Goal: Task Accomplishment & Management: Manage account settings

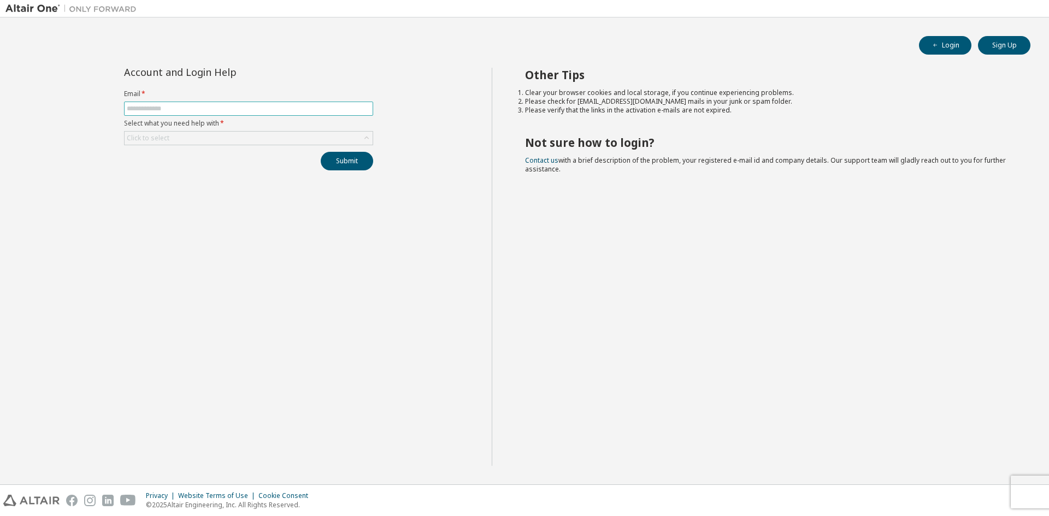
click at [262, 109] on input "text" at bounding box center [249, 108] width 244 height 9
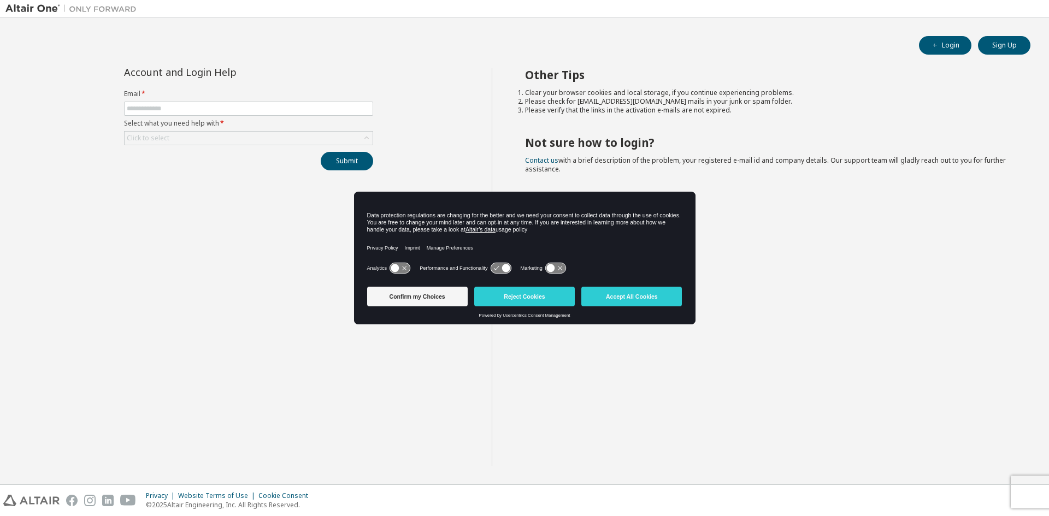
click at [350, 337] on div "Account and Login Help Email * Select what you need help with * Click to select…" at bounding box center [248, 267] width 486 height 398
click at [399, 305] on button "Confirm my Choices" at bounding box center [417, 297] width 101 height 20
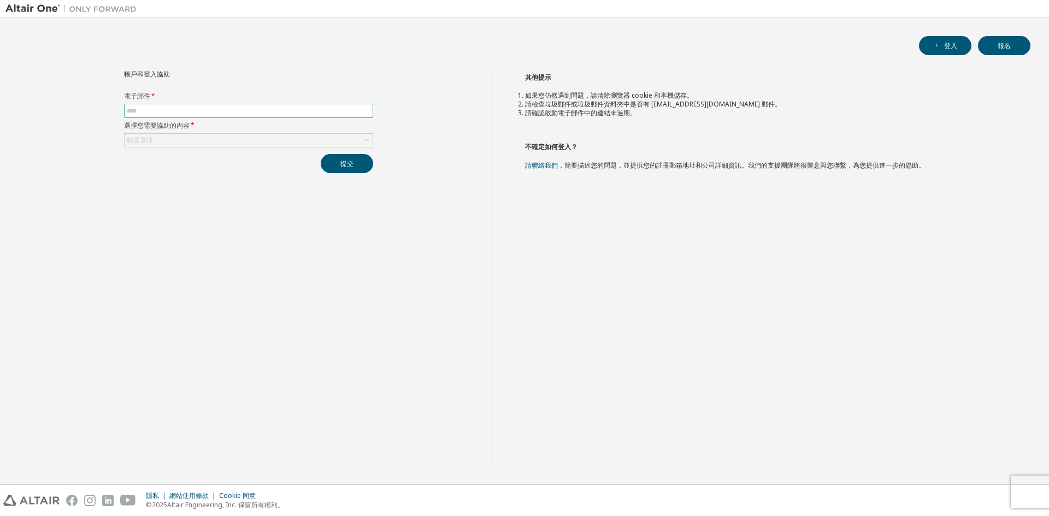
click at [220, 113] on input "text" at bounding box center [249, 111] width 244 height 9
click at [268, 145] on div "點選選擇" at bounding box center [249, 140] width 248 height 13
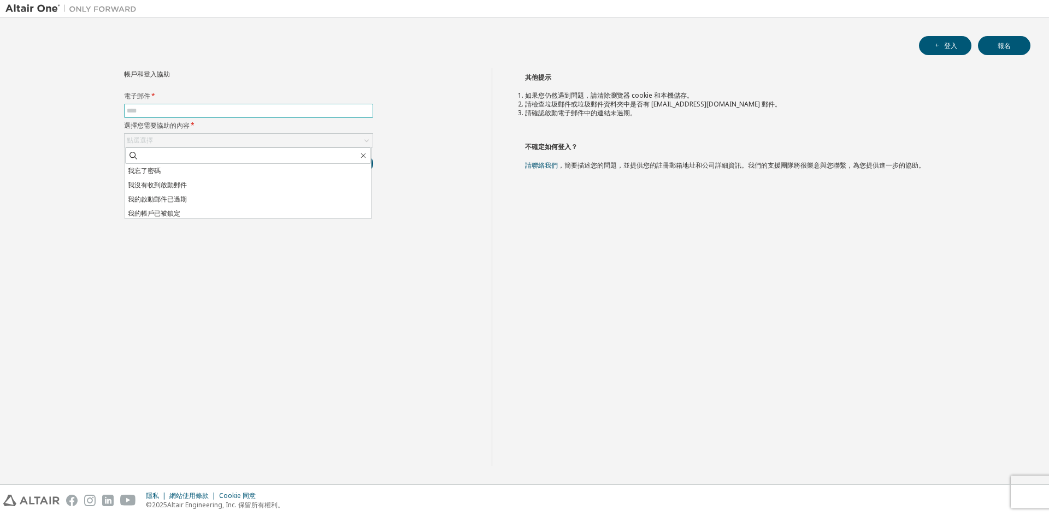
click at [257, 113] on input "text" at bounding box center [249, 111] width 244 height 9
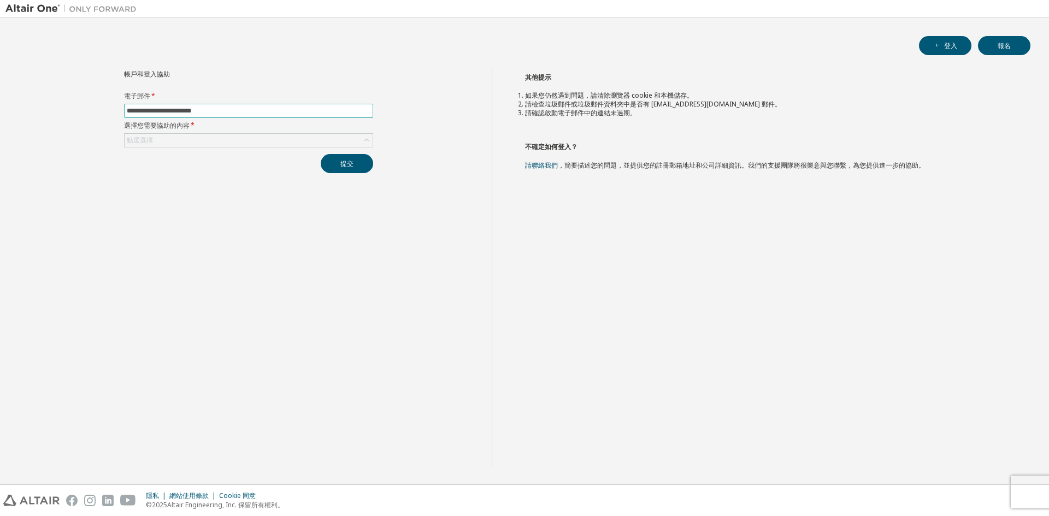
type input "**********"
click at [361, 143] on icon at bounding box center [366, 140] width 11 height 11
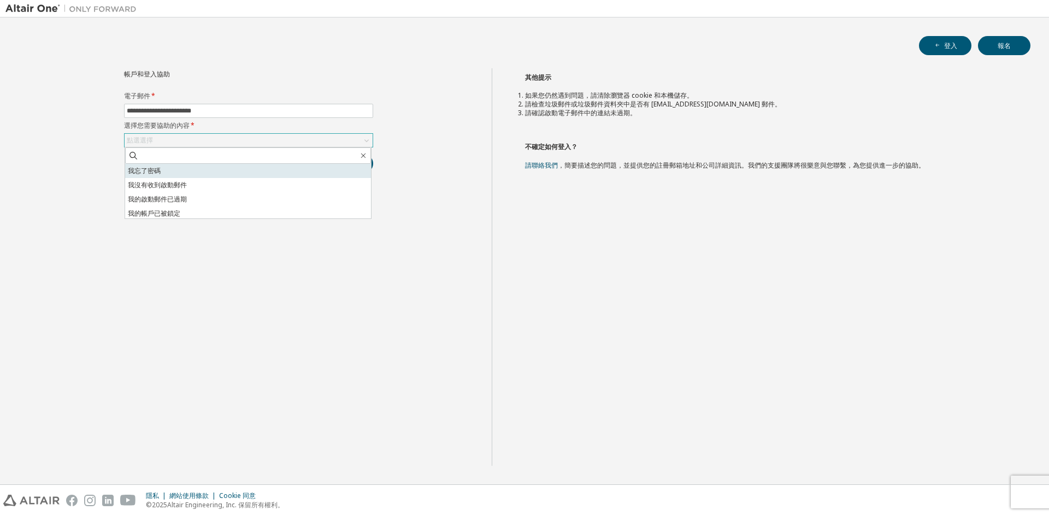
click at [240, 173] on li "我忘了密碼" at bounding box center [248, 171] width 246 height 14
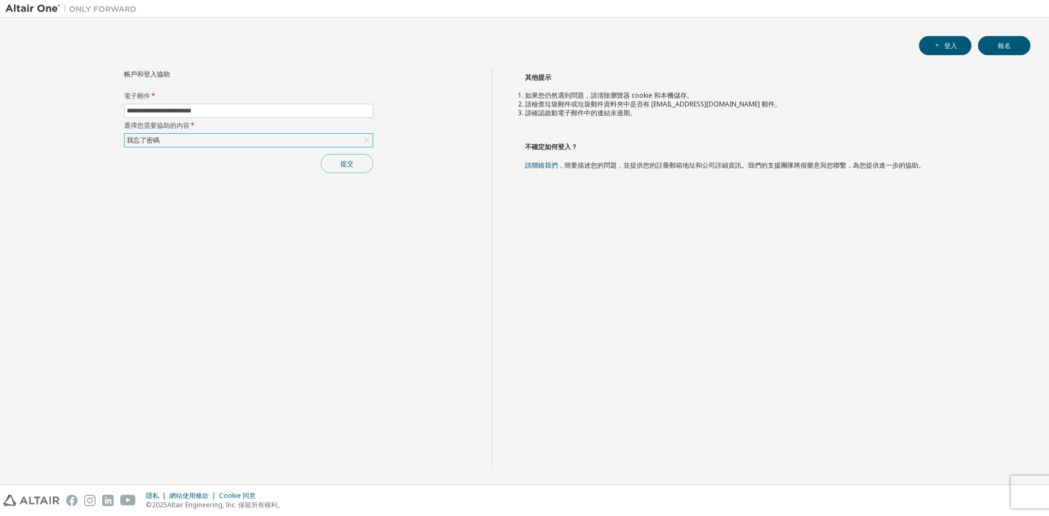
click at [334, 160] on button "提交" at bounding box center [347, 163] width 52 height 19
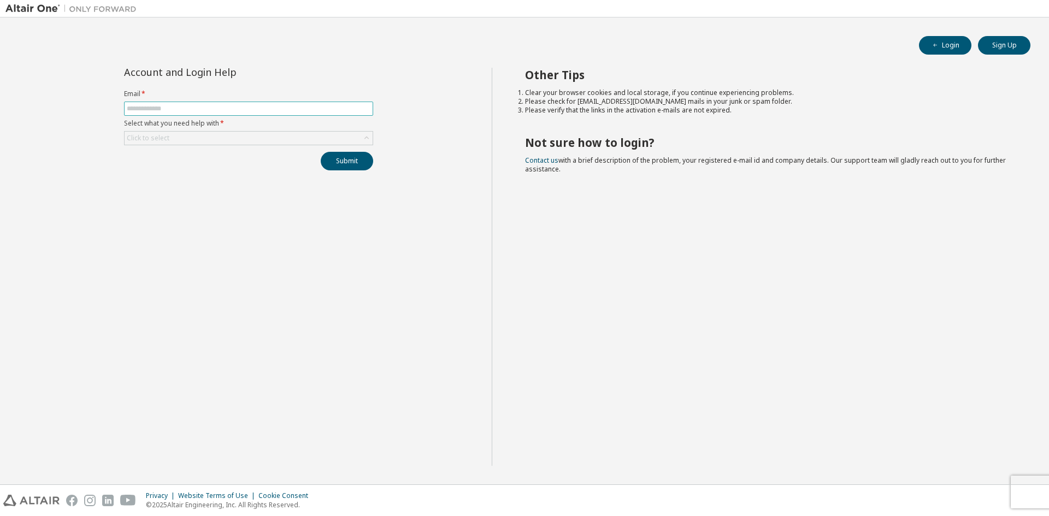
click at [284, 109] on input "text" at bounding box center [249, 108] width 244 height 9
type input "**********"
click at [256, 135] on div "Click to select" at bounding box center [249, 138] width 248 height 13
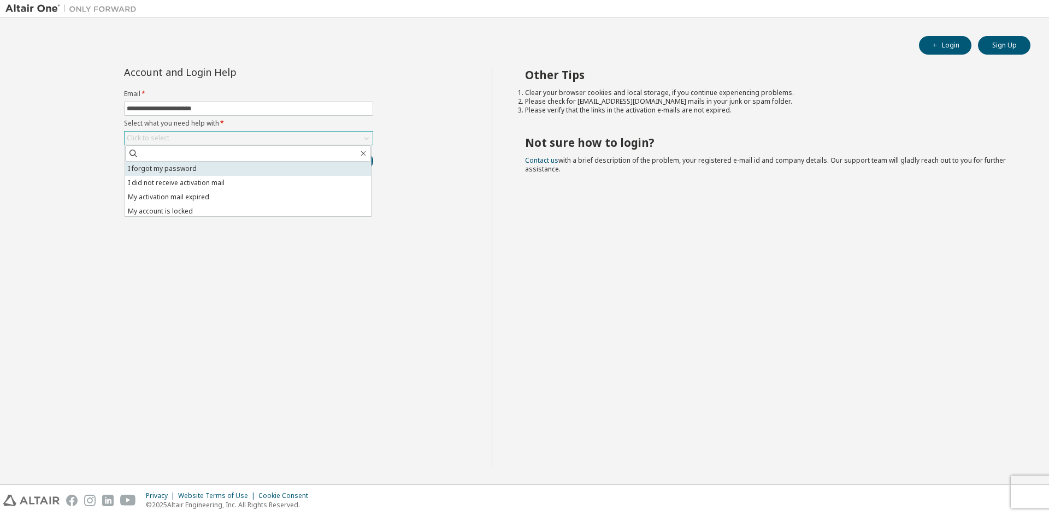
click at [215, 169] on li "I forgot my password" at bounding box center [248, 169] width 246 height 14
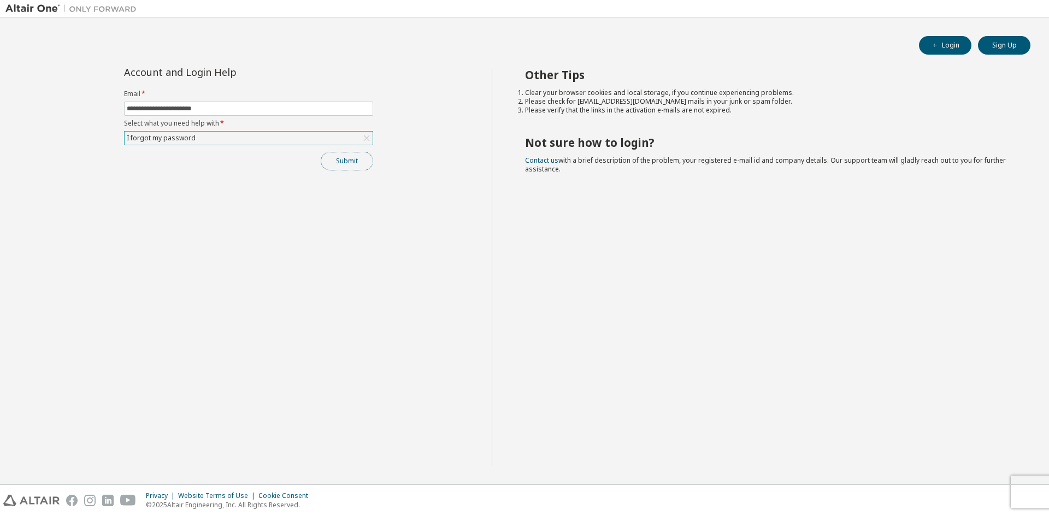
click at [341, 162] on button "Submit" at bounding box center [347, 161] width 52 height 19
drag, startPoint x: 924, startPoint y: 241, endPoint x: 929, endPoint y: 199, distance: 42.3
click at [923, 237] on div "Other Tips Clear your browser cookies and local storage, if you continue experi…" at bounding box center [768, 267] width 552 height 398
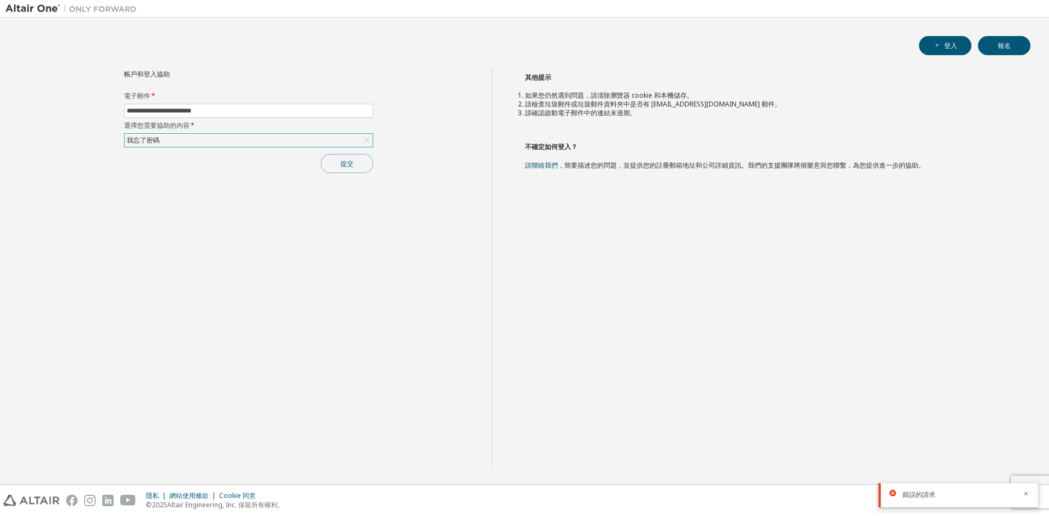
click at [368, 159] on button "提交" at bounding box center [347, 163] width 52 height 19
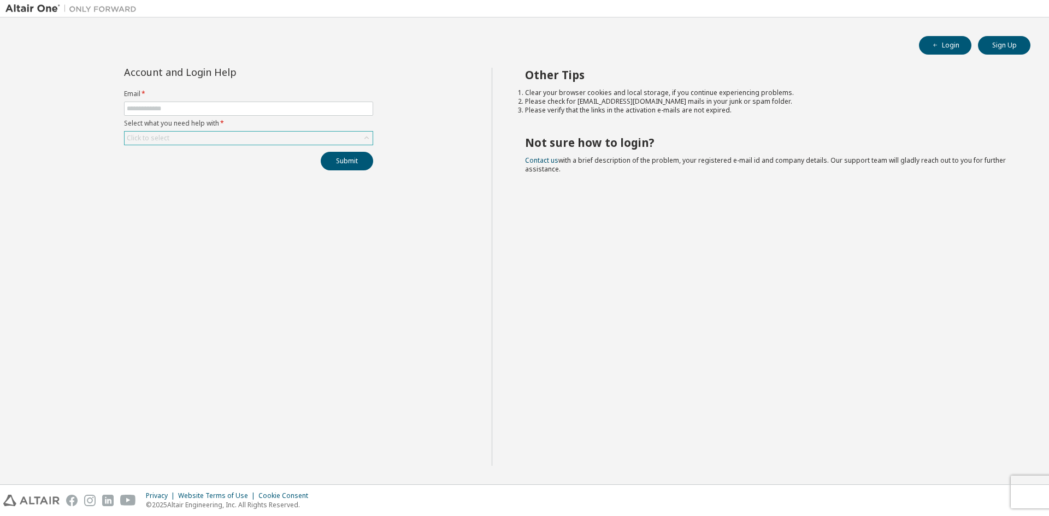
click at [225, 143] on div "Click to select" at bounding box center [249, 138] width 248 height 13
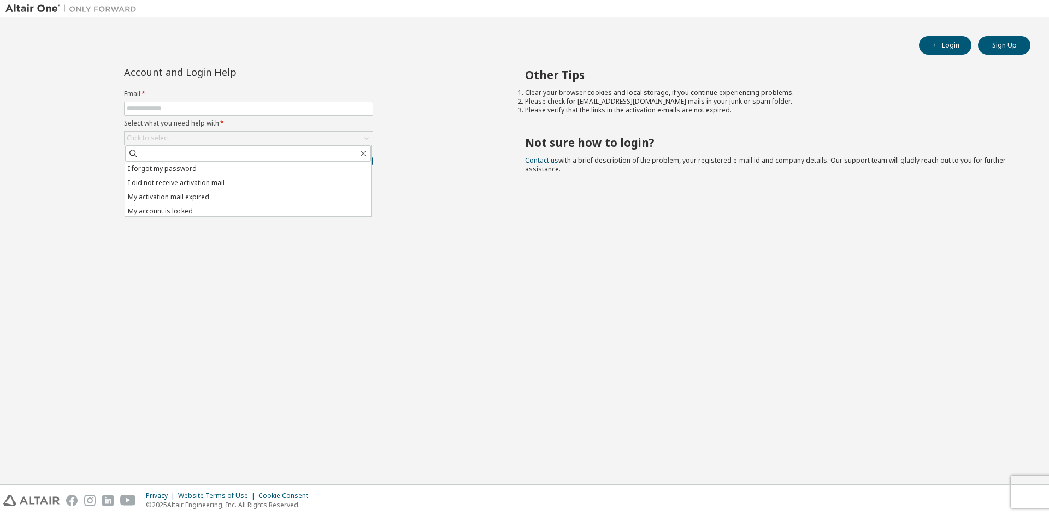
click at [325, 267] on div "Account and Login Help Email * Select what you need help with * Click to select…" at bounding box center [248, 267] width 486 height 398
